Goal: Find specific page/section: Find specific page/section

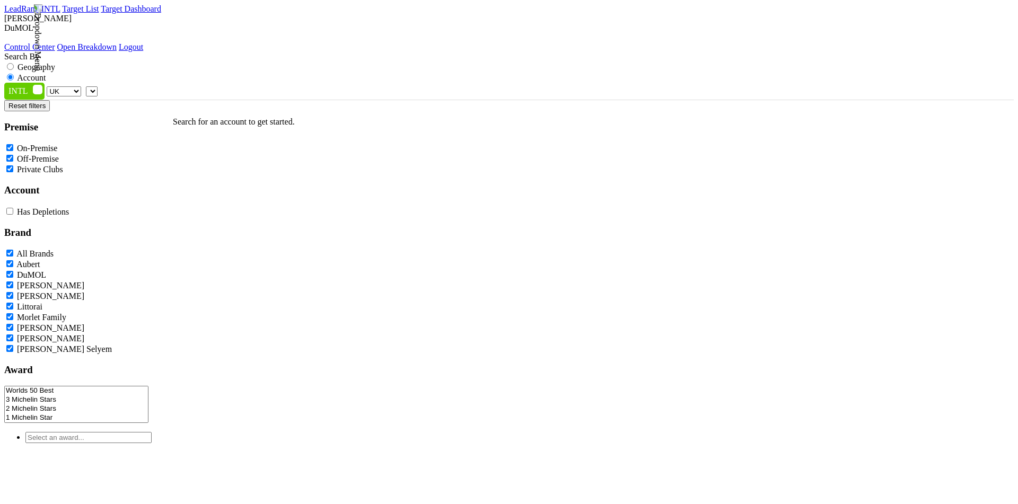
select select
click at [98, 86] on span at bounding box center [98, 90] width 0 height 9
click at [55, 63] on label "Geography" at bounding box center [36, 67] width 38 height 9
click at [14, 63] on input "Geography" at bounding box center [10, 66] width 7 height 7
radio input "true"
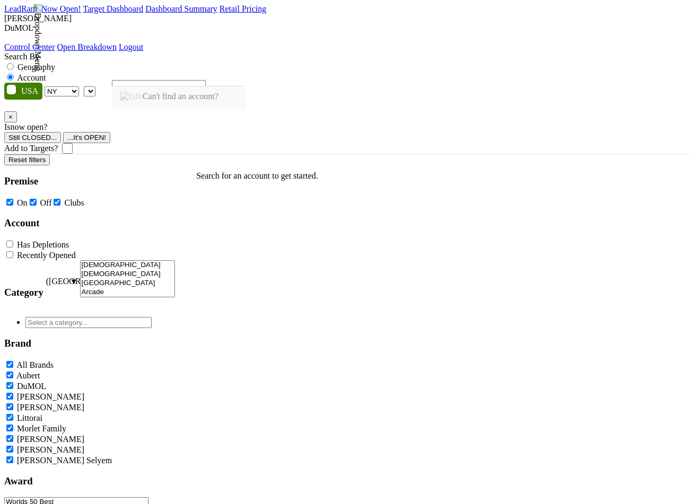
select select "NY"
select select
